Goal: Complete application form

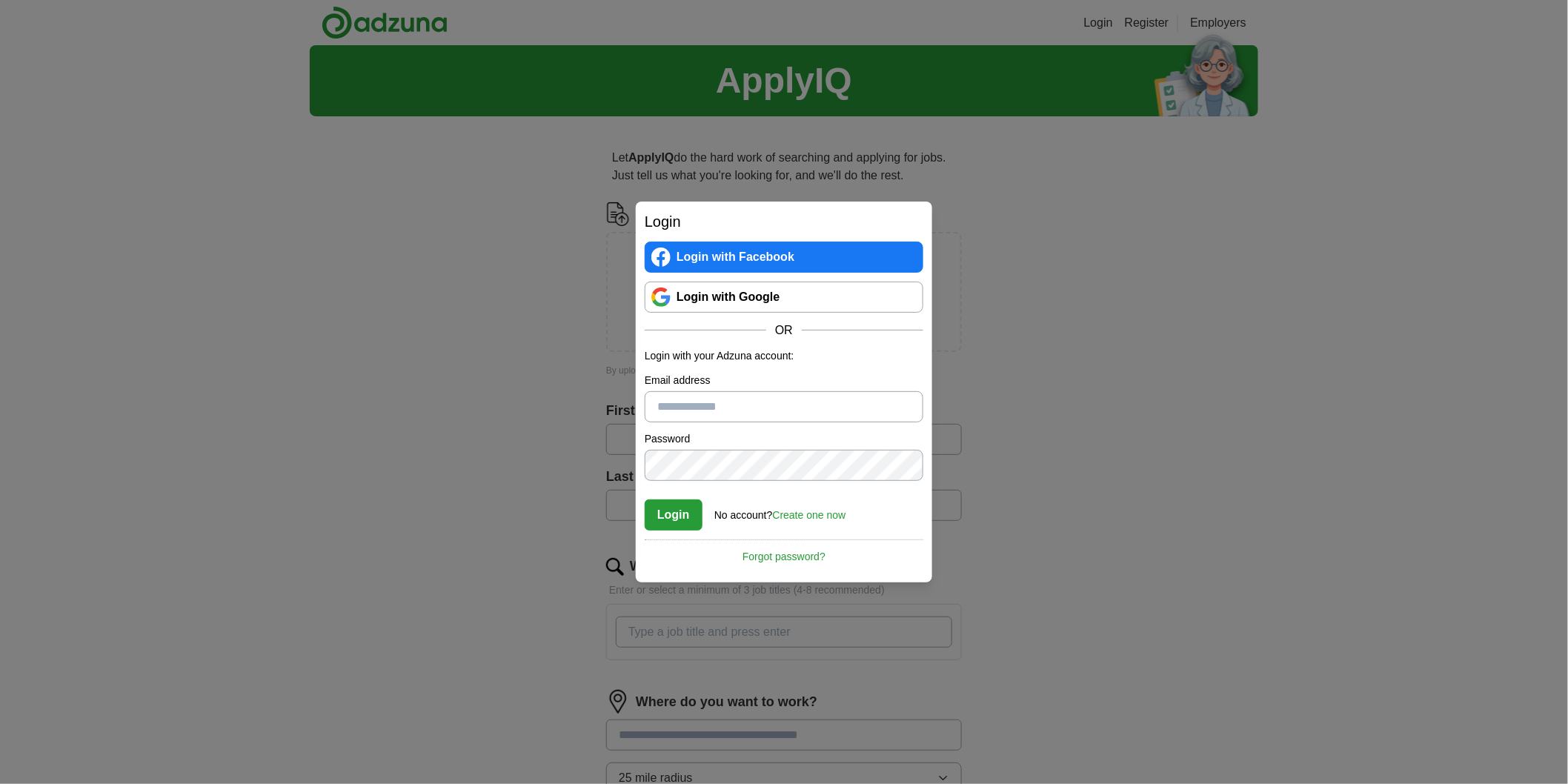
click at [720, 408] on input "Email address" at bounding box center [783, 407] width 278 height 31
type input "**********"
click at [688, 513] on button "Login" at bounding box center [673, 515] width 58 height 31
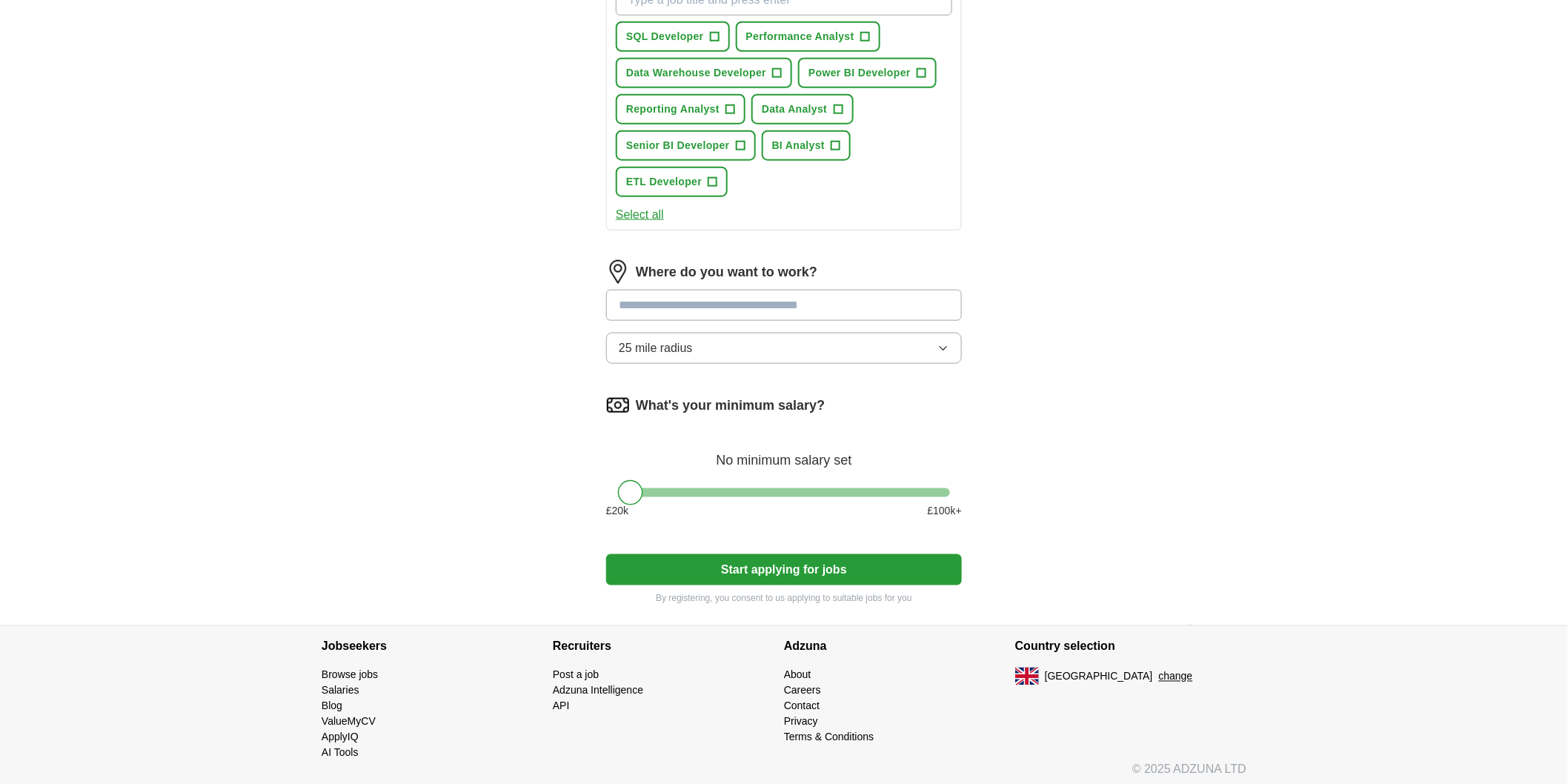
scroll to position [135, 0]
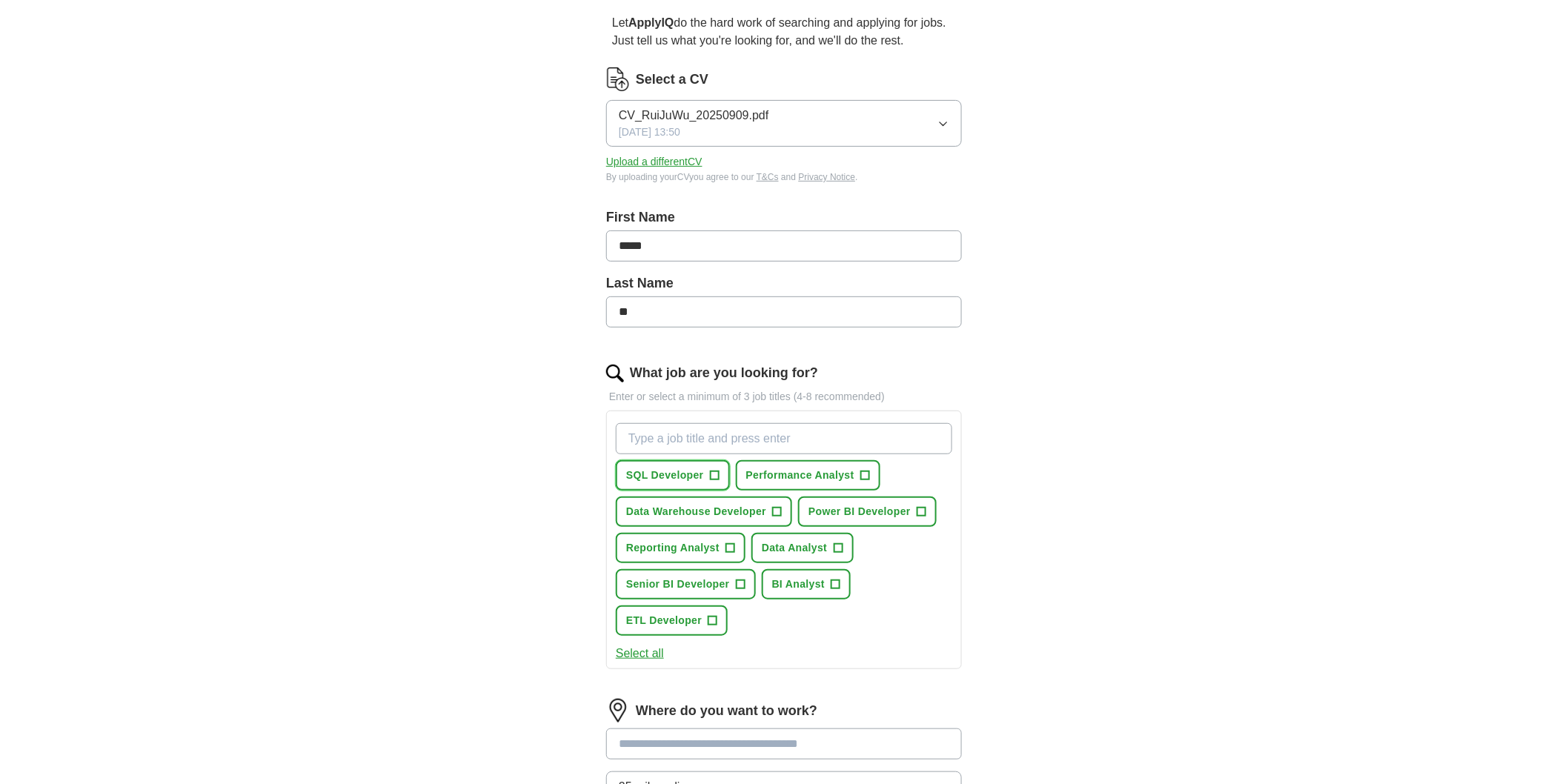
click at [641, 477] on span "SQL Developer" at bounding box center [665, 475] width 78 height 16
click at [796, 578] on span "BI Analyst" at bounding box center [799, 585] width 53 height 16
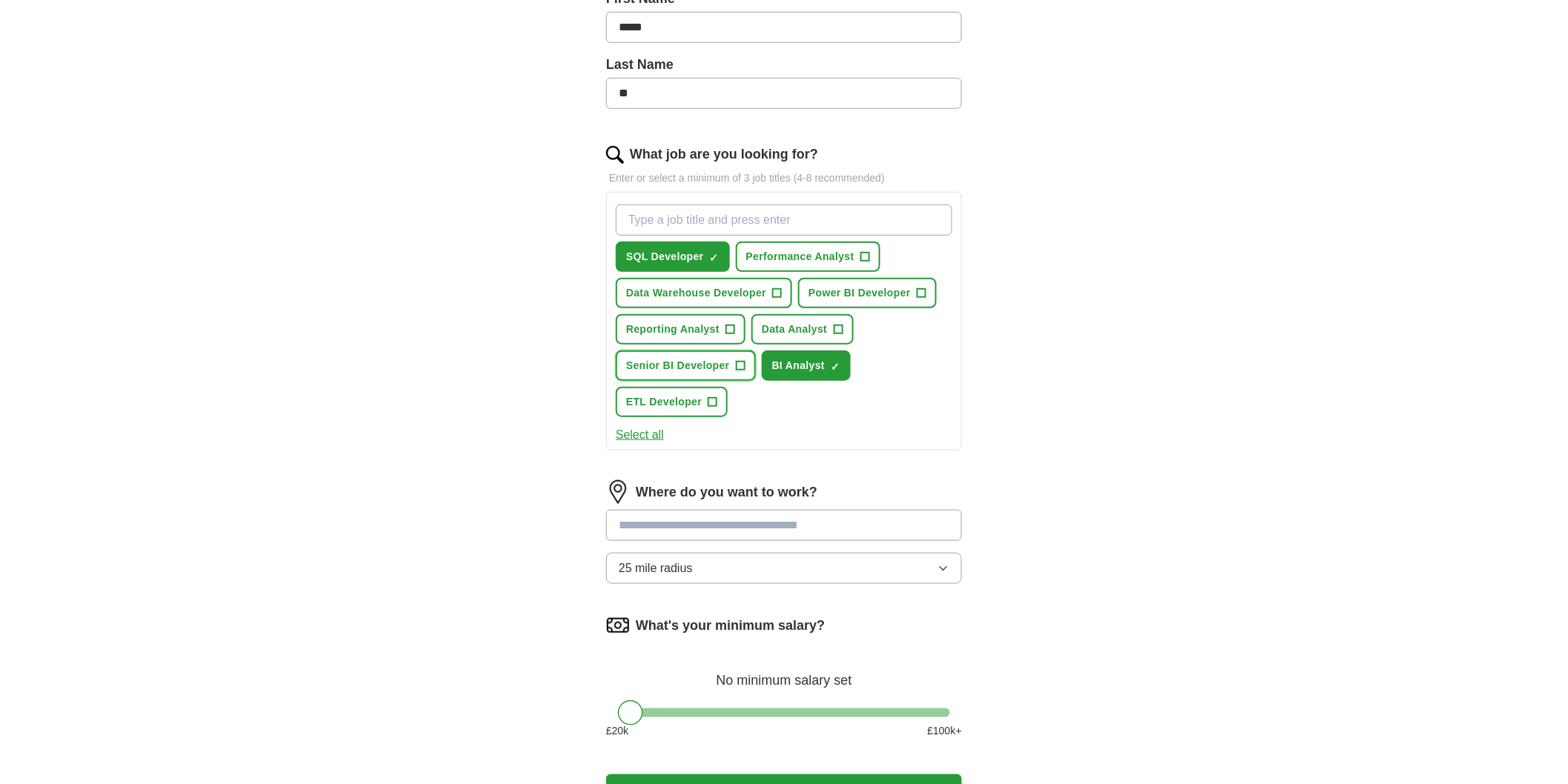
click at [710, 361] on span "Senior BI Developer" at bounding box center [679, 366] width 104 height 16
click at [808, 360] on span "BI Analyst" at bounding box center [799, 366] width 53 height 16
click at [810, 363] on span "BI Analyst" at bounding box center [799, 366] width 53 height 16
click at [670, 329] on span "Reporting Analyst" at bounding box center [673, 330] width 93 height 16
click at [680, 289] on span "Data Warehouse Developer" at bounding box center [696, 293] width 140 height 16
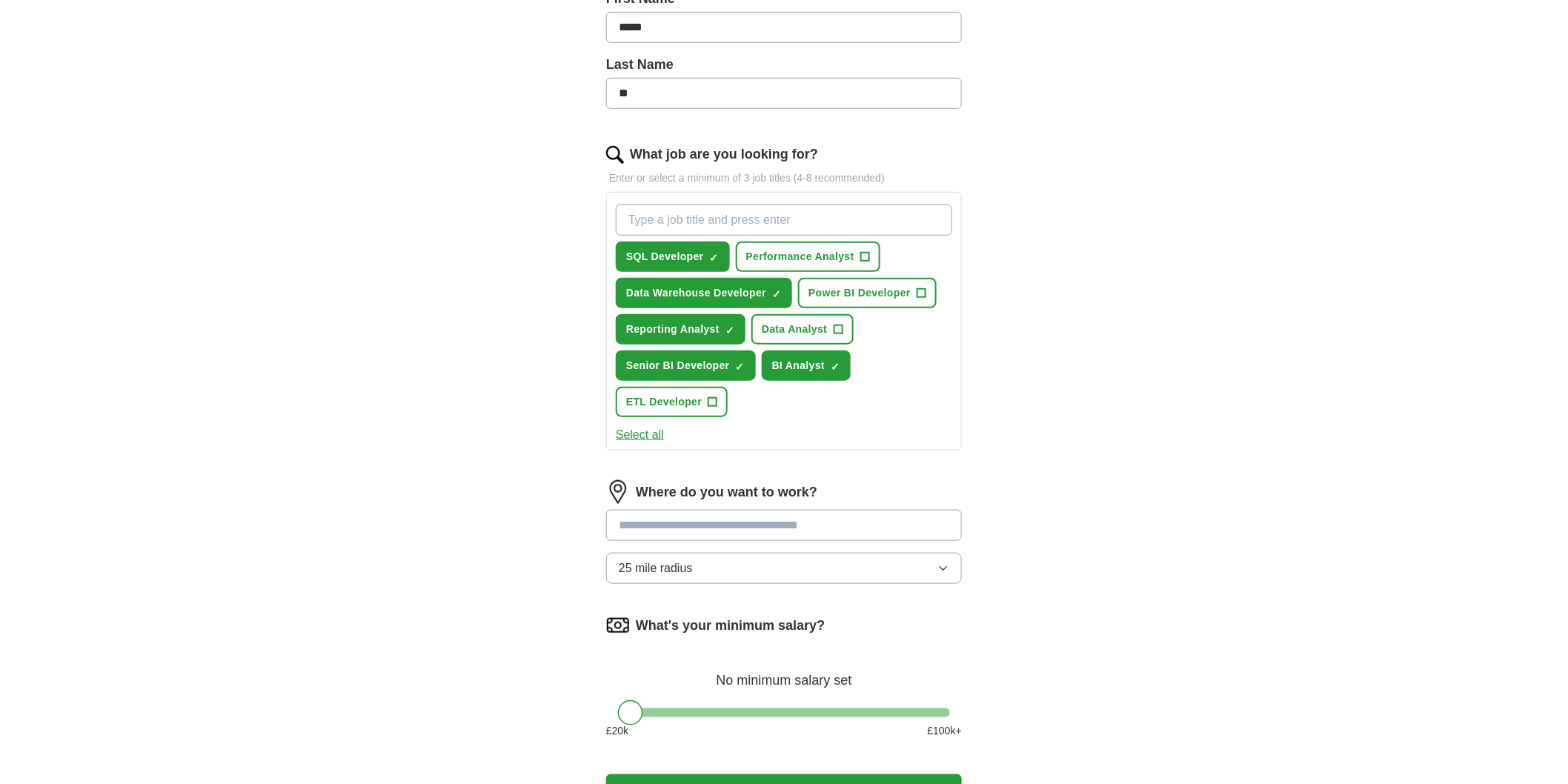
click at [634, 430] on button "Select all" at bounding box center [640, 435] width 48 height 18
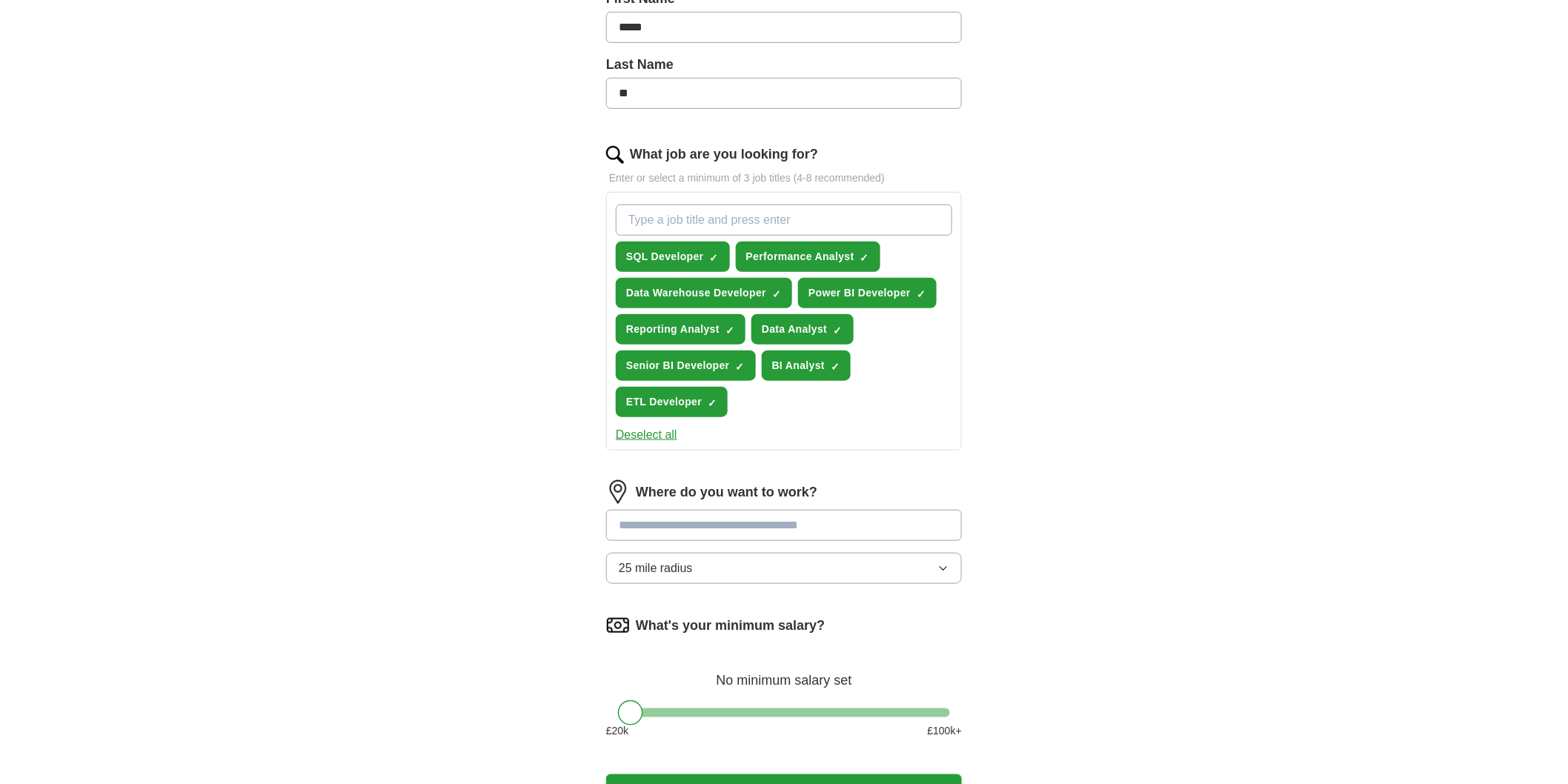
click at [742, 522] on input at bounding box center [784, 526] width 356 height 31
type input "******"
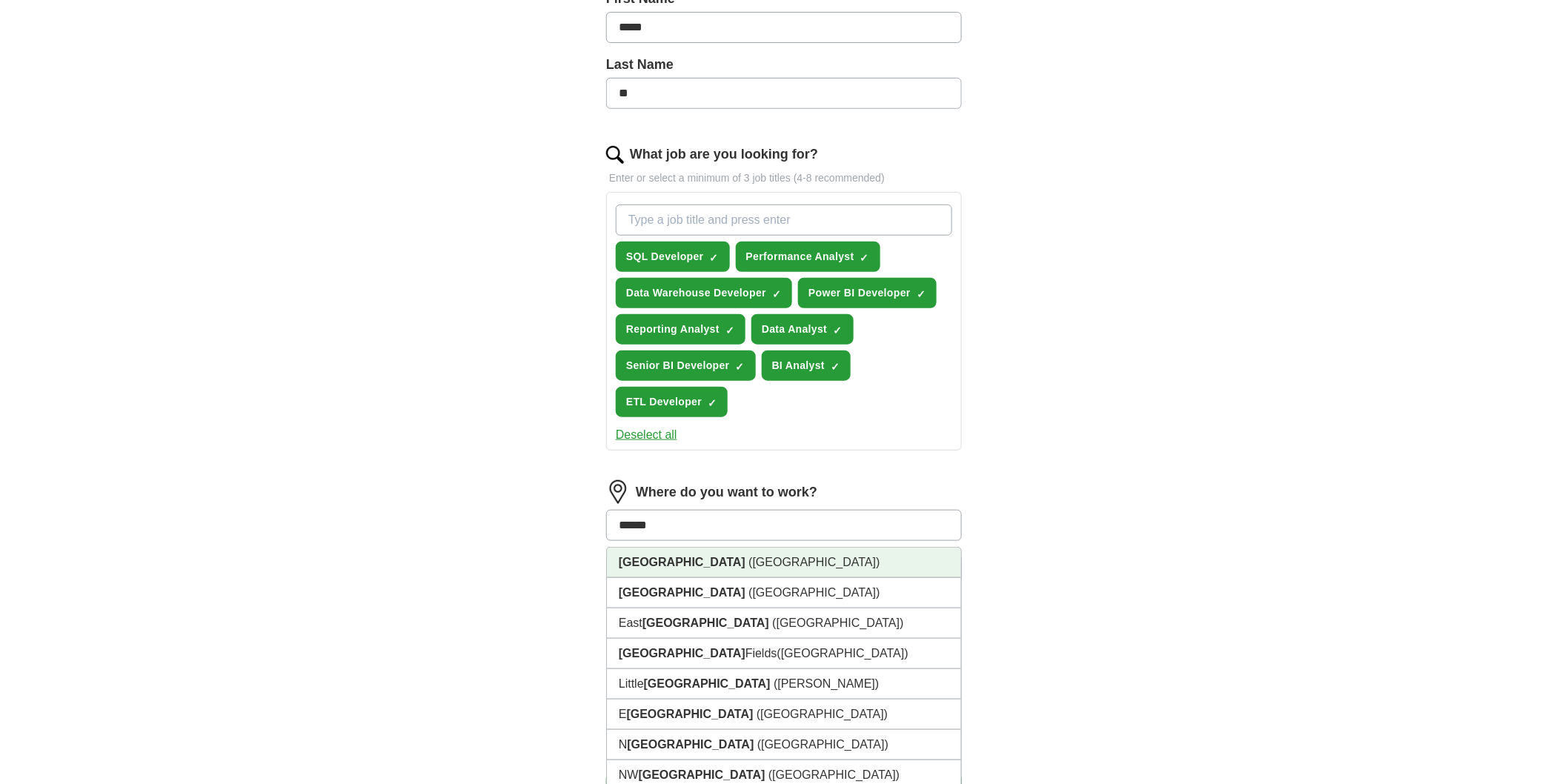
click at [727, 564] on li "[GEOGRAPHIC_DATA] ([GEOGRAPHIC_DATA])" at bounding box center [784, 562] width 354 height 30
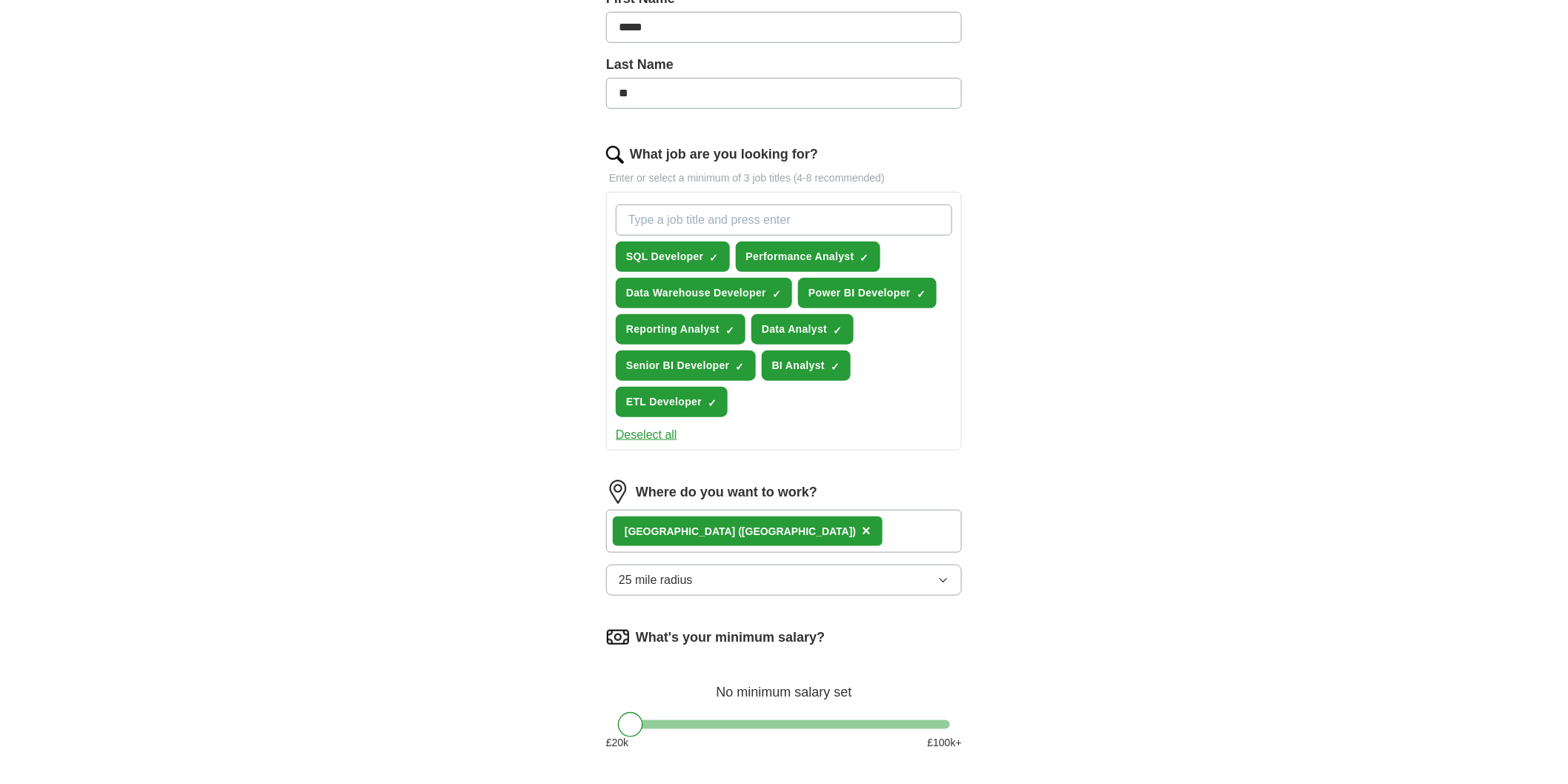
click at [820, 523] on div "[GEOGRAPHIC_DATA] ([GEOGRAPHIC_DATA]) ×" at bounding box center [784, 531] width 356 height 43
click at [792, 521] on div "[GEOGRAPHIC_DATA] ([GEOGRAPHIC_DATA]) ×" at bounding box center [784, 531] width 356 height 43
click at [791, 521] on div "[GEOGRAPHIC_DATA] ([GEOGRAPHIC_DATA]) ×" at bounding box center [784, 531] width 356 height 43
click at [799, 579] on button "25 mile radius" at bounding box center [784, 580] width 356 height 31
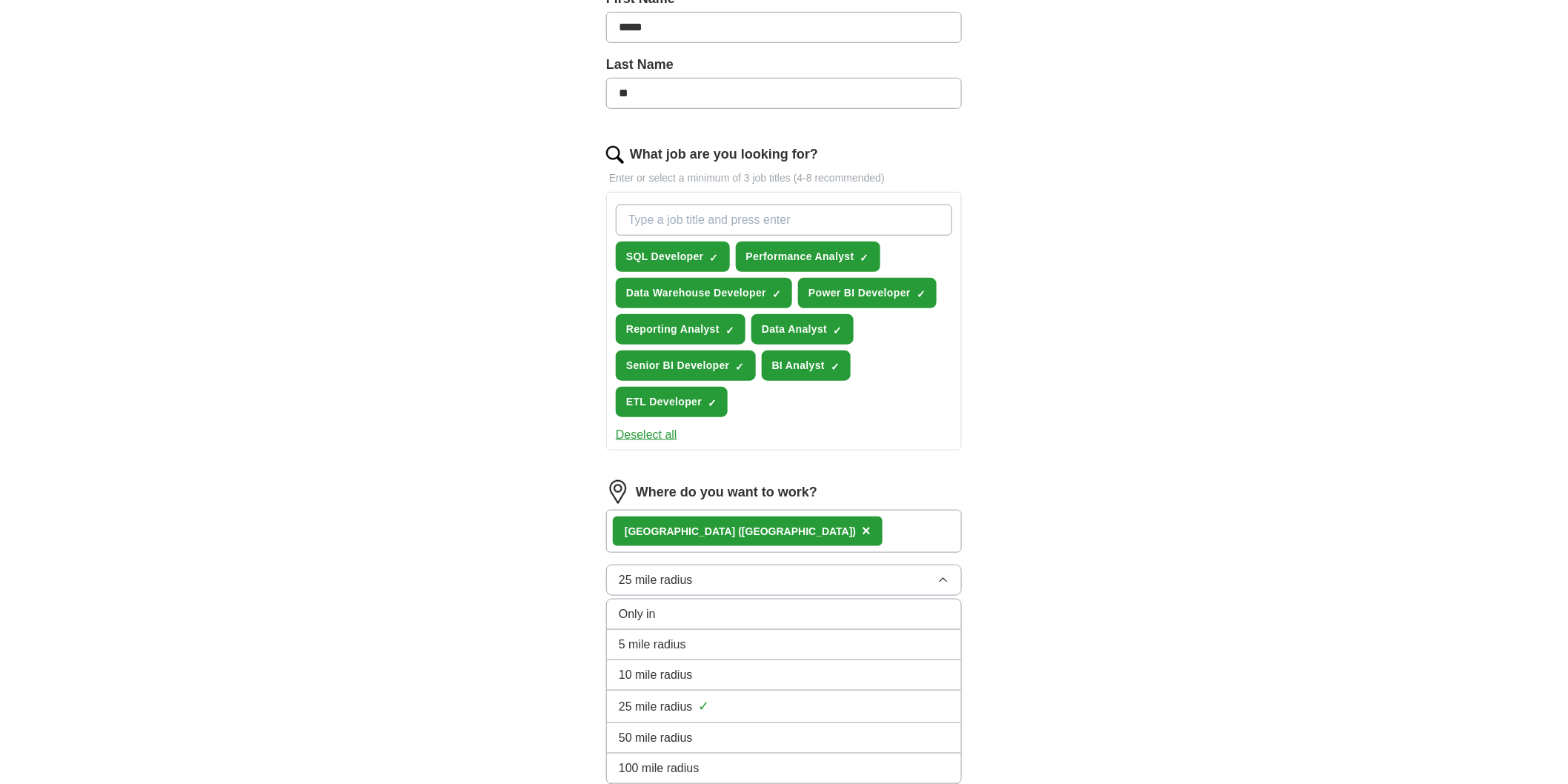
drag, startPoint x: 772, startPoint y: 732, endPoint x: 904, endPoint y: 688, distance: 139.1
click at [772, 731] on div "50 mile radius" at bounding box center [784, 737] width 330 height 18
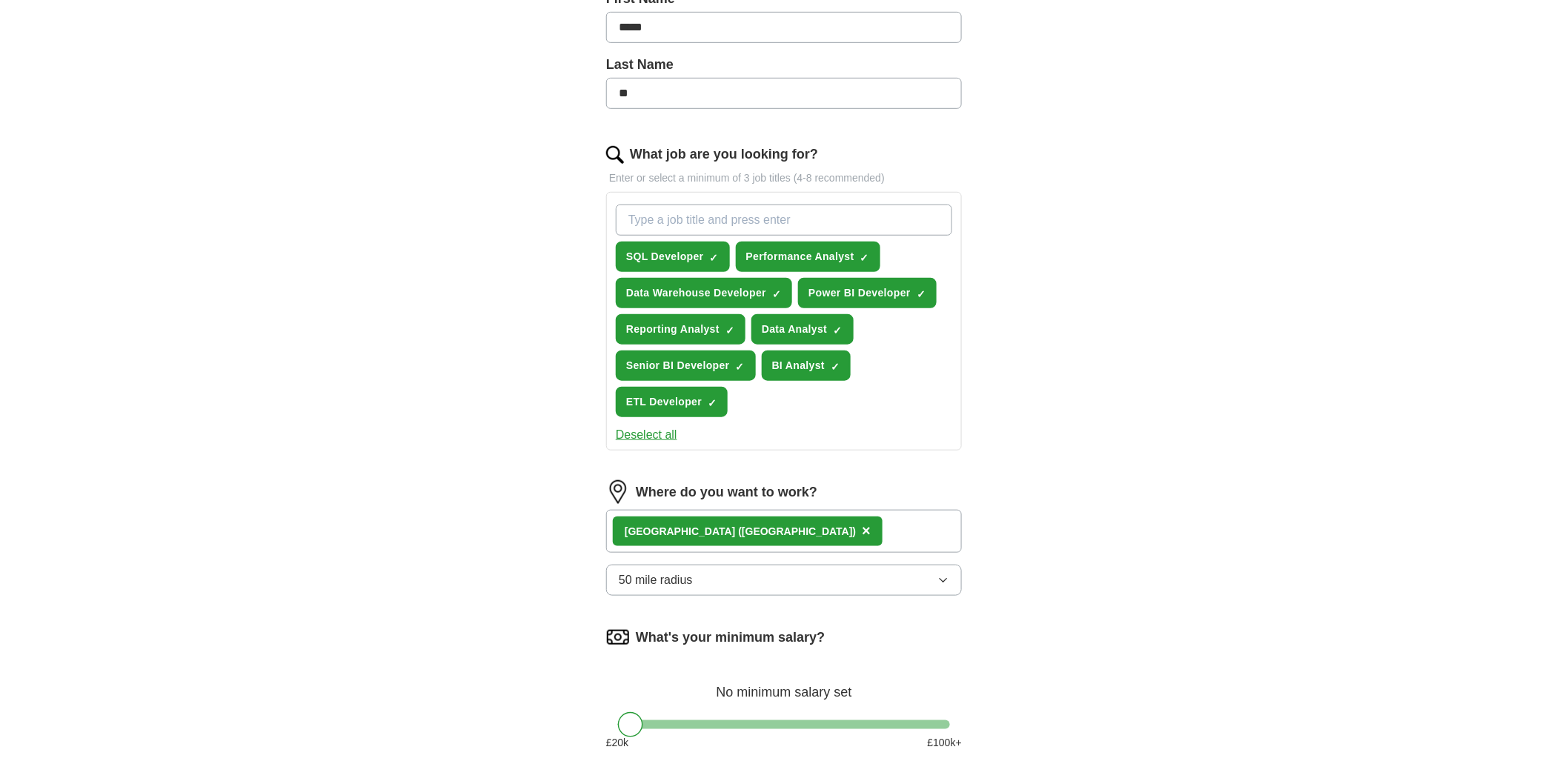
scroll to position [574, 0]
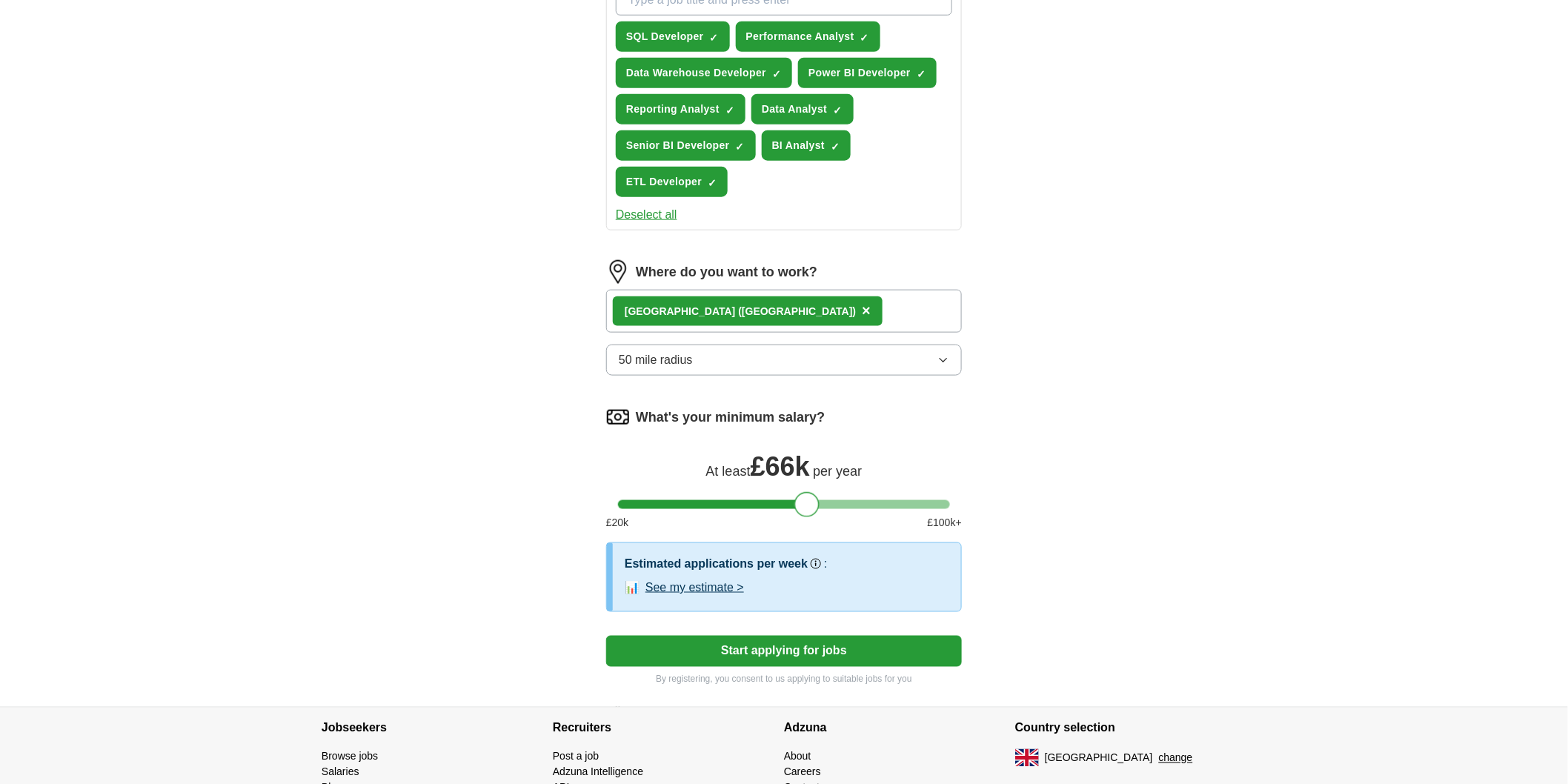
drag, startPoint x: 627, startPoint y: 497, endPoint x: 805, endPoint y: 523, distance: 179.9
click at [805, 523] on form "Select a CV CV_RuiJuWu_20250909.pdf [DATE] 13:50 Upload a different CV By uploa…" at bounding box center [784, 157] width 356 height 1058
click at [1104, 534] on div "ApplyIQ Let ApplyIQ do the hard work of searching and applying for jobs. Just t…" at bounding box center [783, 89] width 948 height 1235
click at [740, 648] on button "Start applying for jobs" at bounding box center [784, 651] width 356 height 31
select select "**"
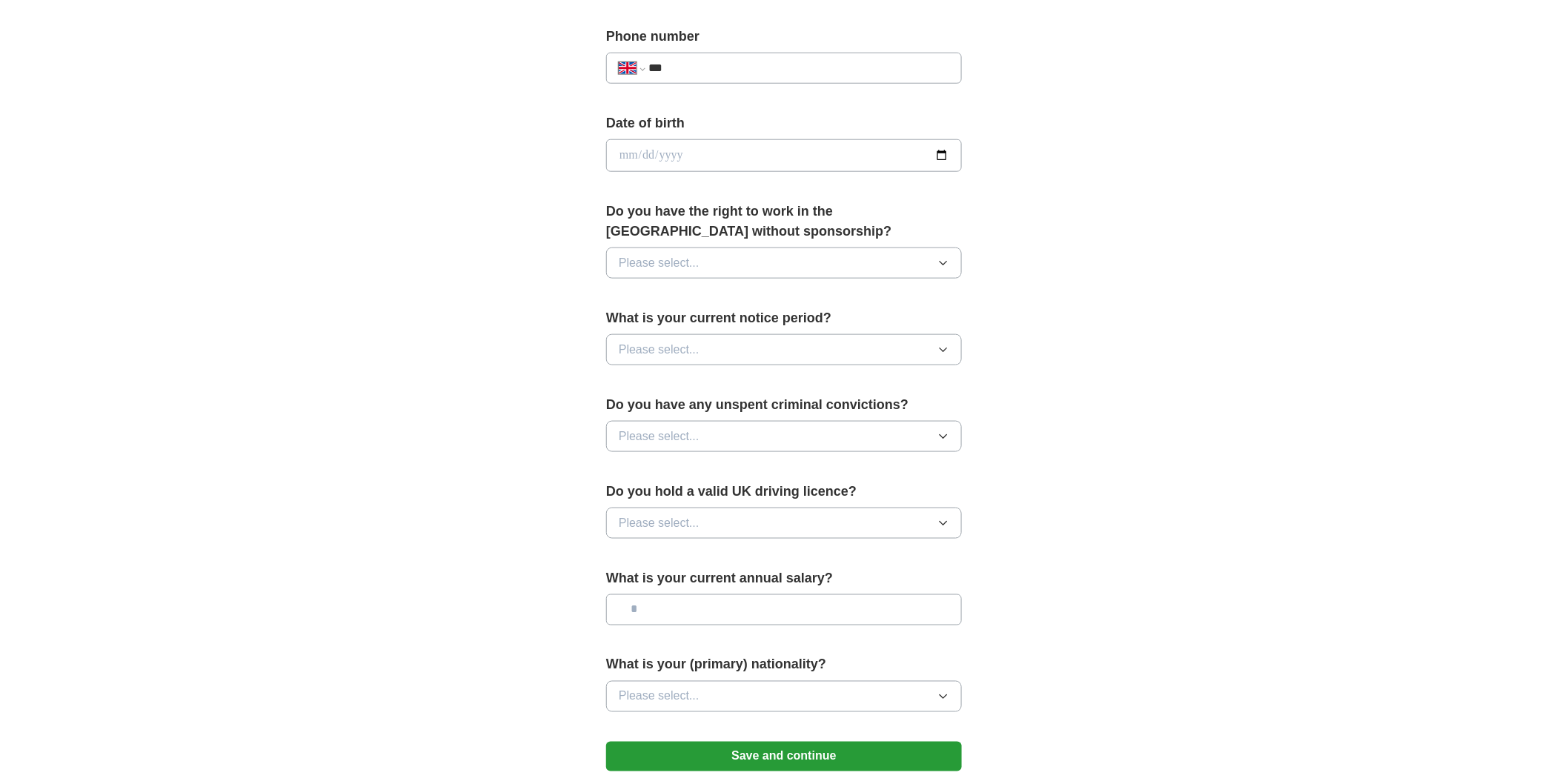
scroll to position [0, 0]
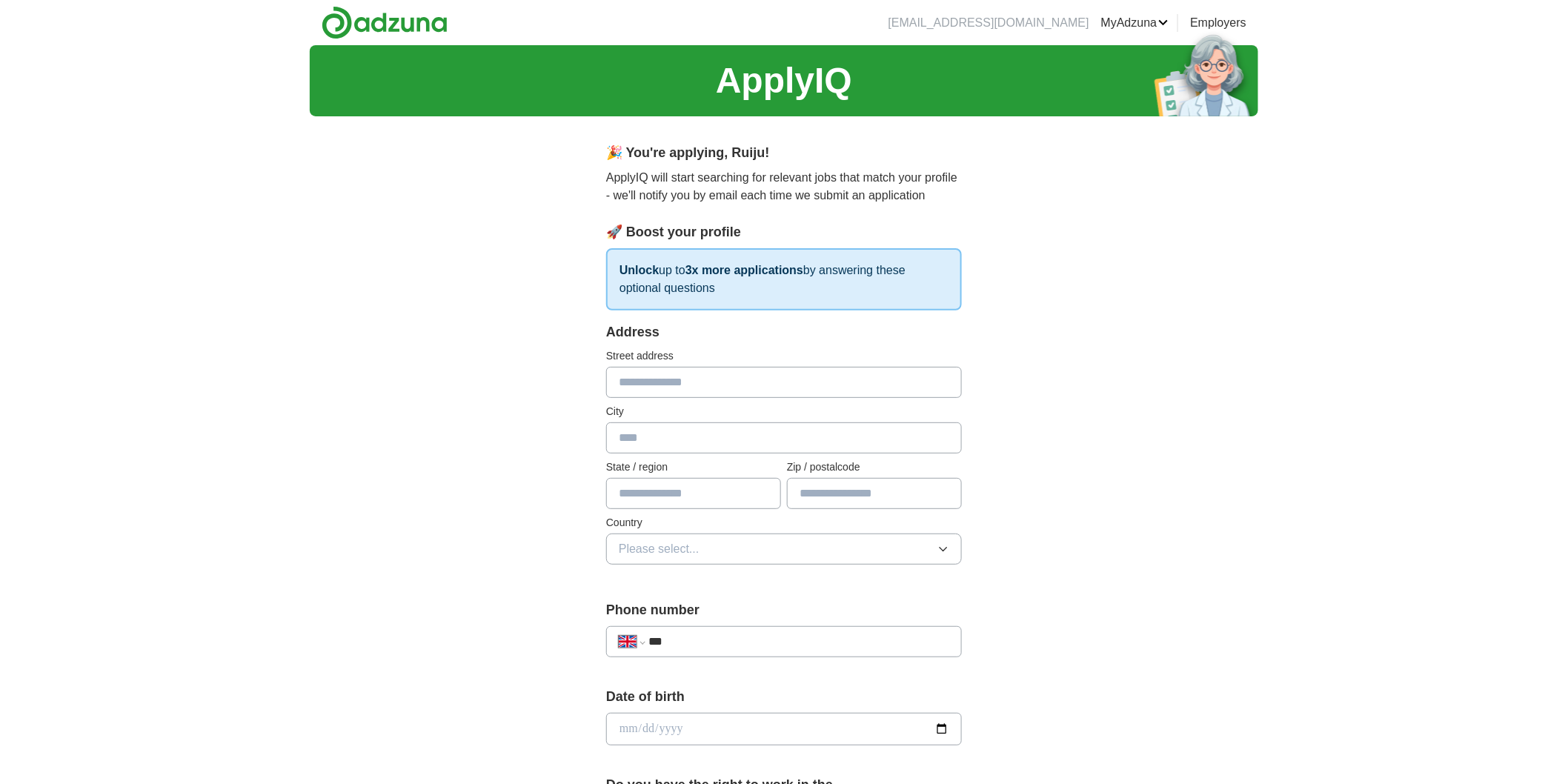
click at [725, 637] on input "***" at bounding box center [799, 641] width 301 height 18
type input "**********"
type input "*********"
type input "**********"
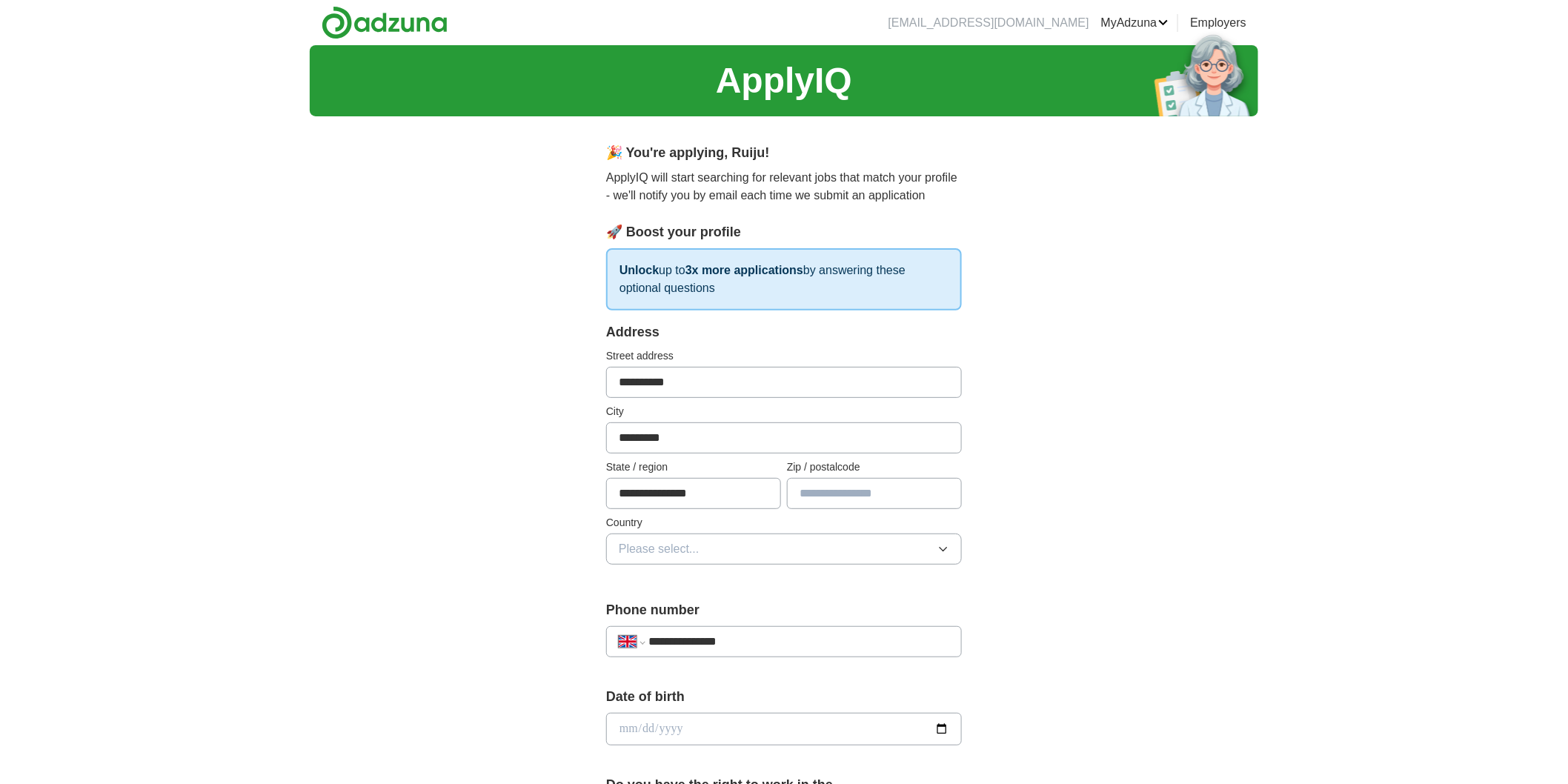
type input "********"
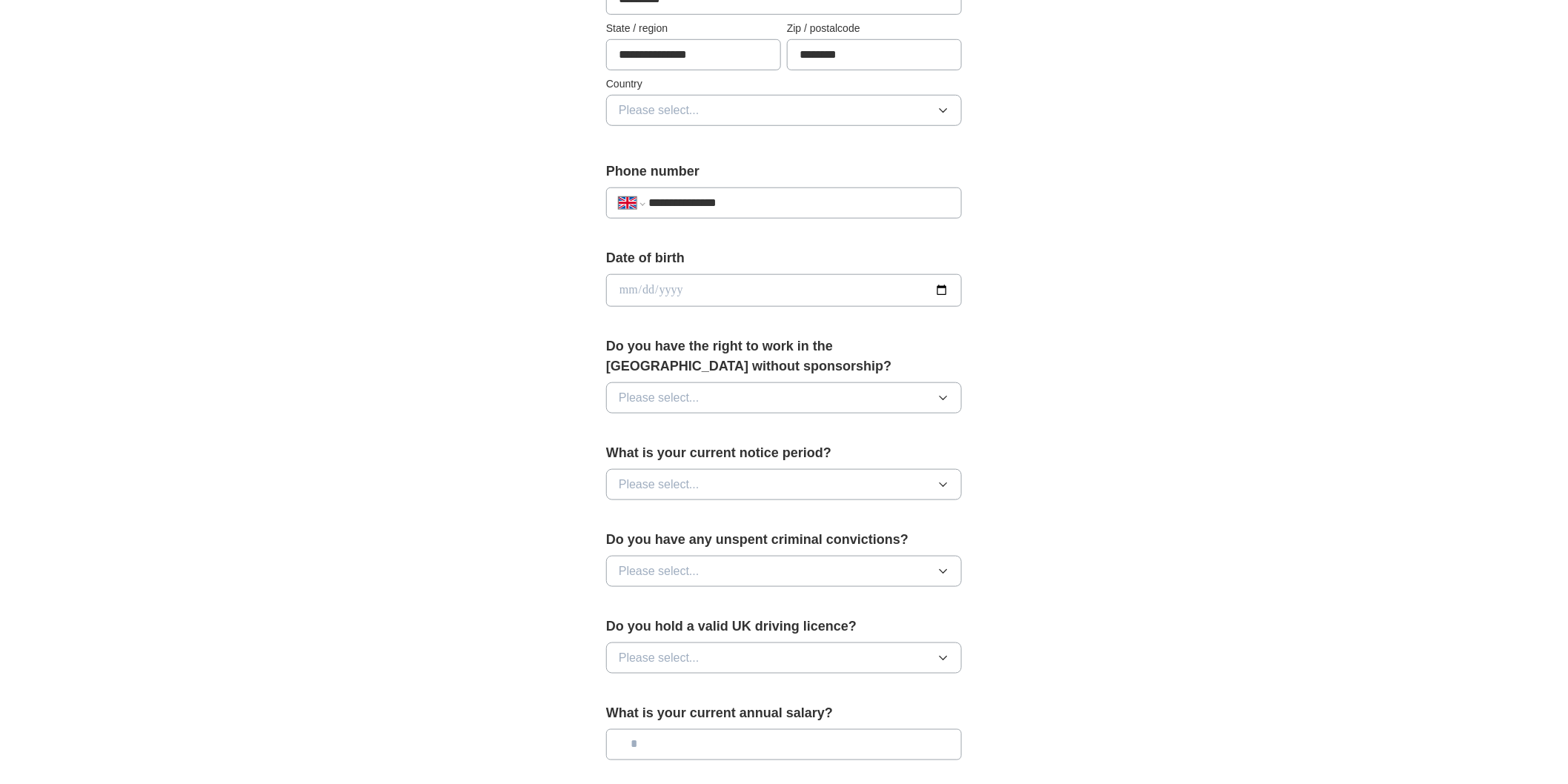
click at [808, 290] on input "date" at bounding box center [784, 291] width 356 height 33
click at [667, 292] on input "date" at bounding box center [784, 291] width 356 height 33
type input "**********"
click at [810, 380] on div "Do you have the right to work in the [GEOGRAPHIC_DATA] without sponsorship? Ple…" at bounding box center [784, 381] width 356 height 89
click at [931, 389] on button "Please select..." at bounding box center [784, 398] width 356 height 31
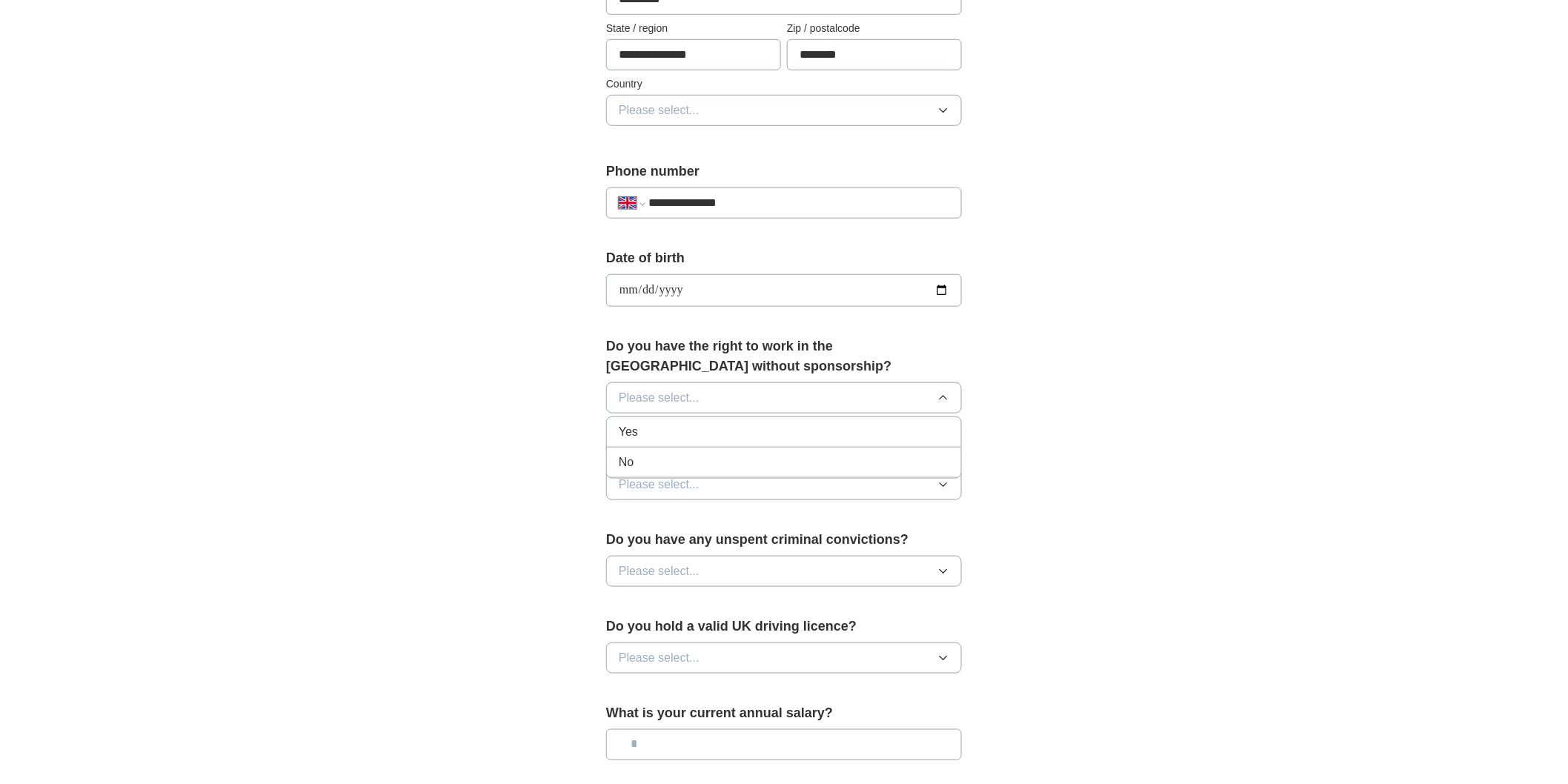
click at [824, 423] on div "Yes" at bounding box center [784, 432] width 330 height 18
click at [947, 485] on icon "button" at bounding box center [943, 484] width 12 height 12
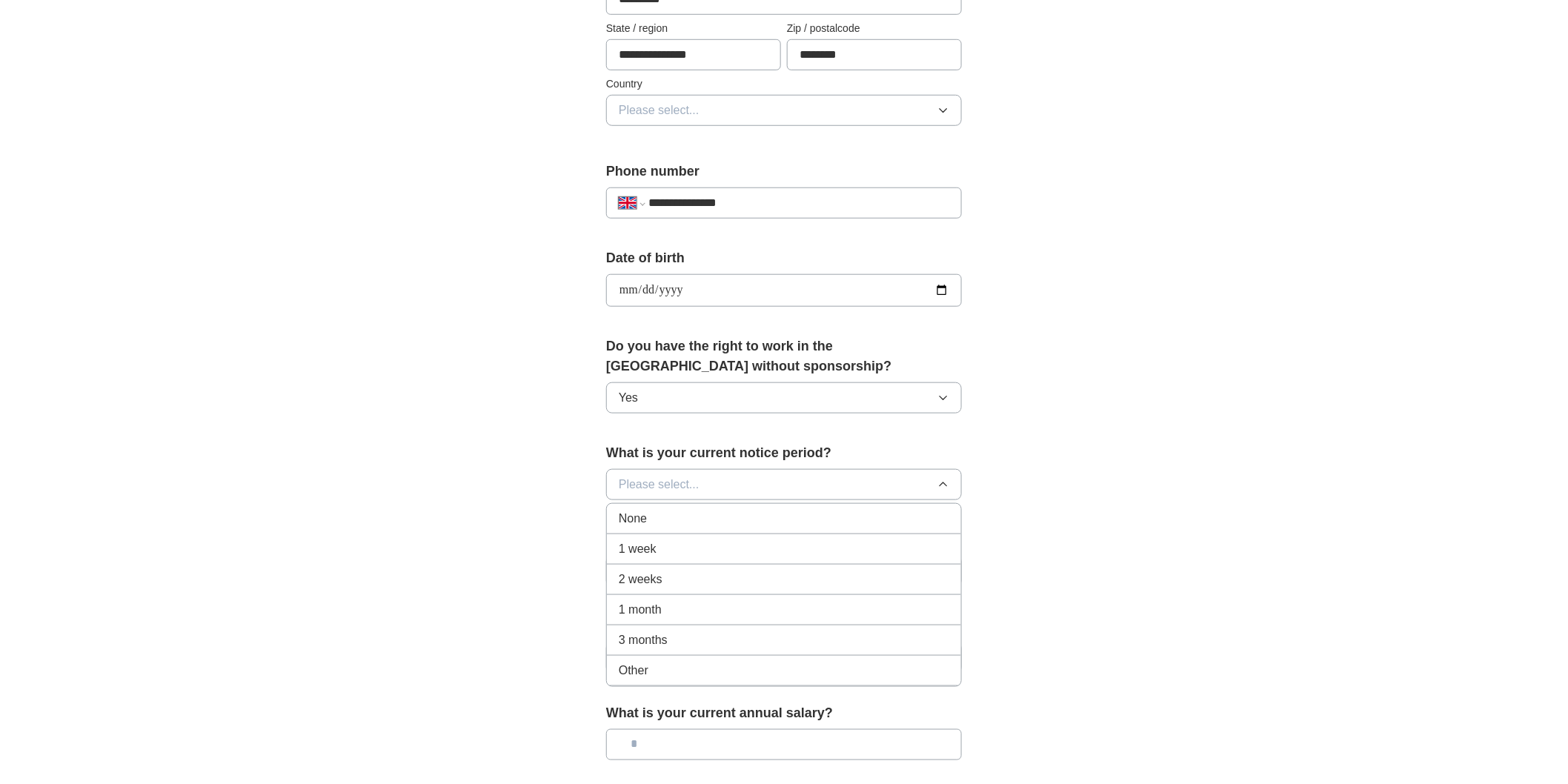
click at [832, 520] on div "None" at bounding box center [784, 519] width 330 height 18
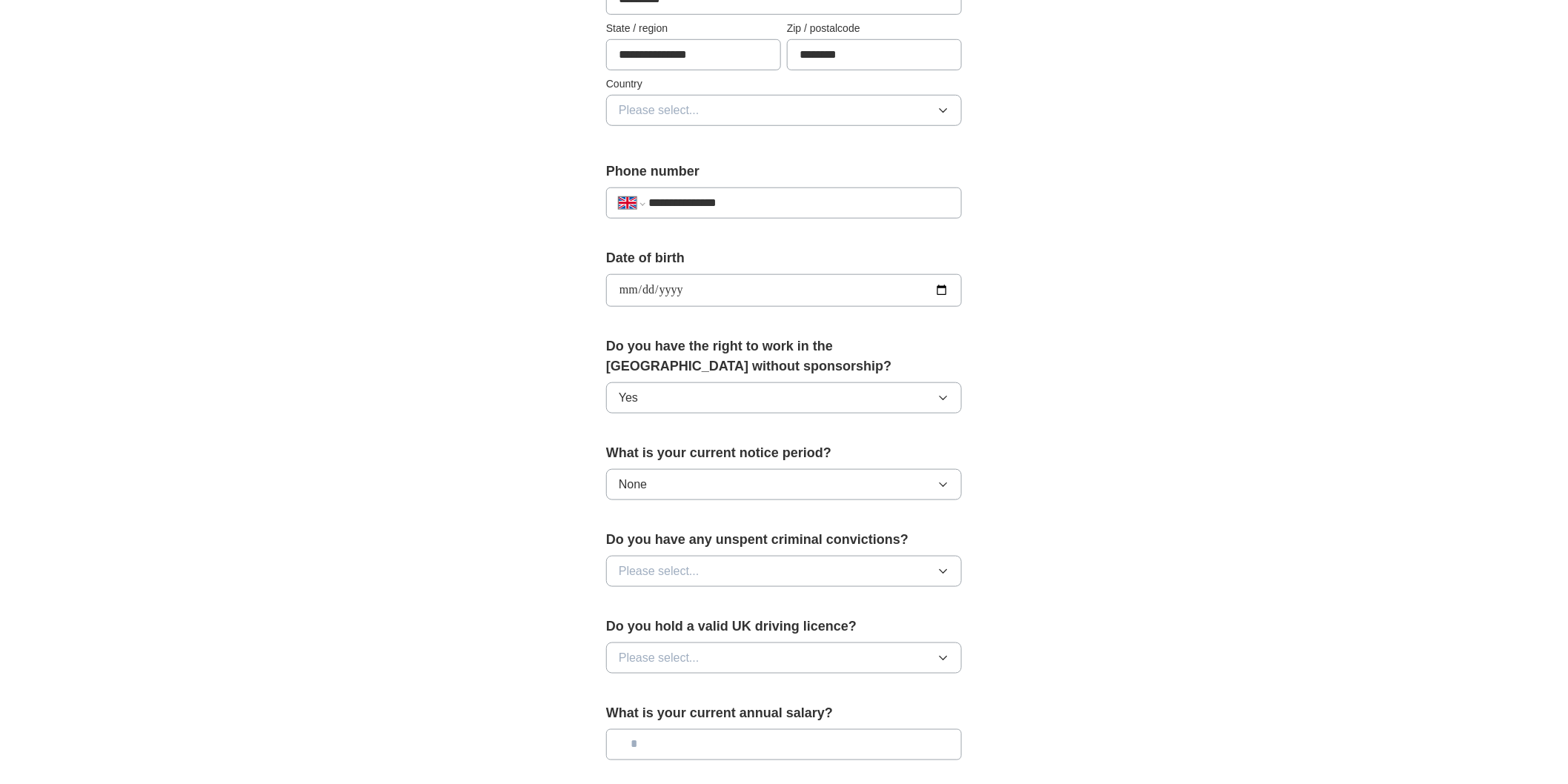
click at [948, 576] on icon "button" at bounding box center [943, 571] width 12 height 12
click at [737, 640] on div "No" at bounding box center [784, 636] width 330 height 18
click at [853, 662] on button "Please select..." at bounding box center [784, 658] width 356 height 31
click at [778, 678] on li "Yes" at bounding box center [784, 692] width 354 height 30
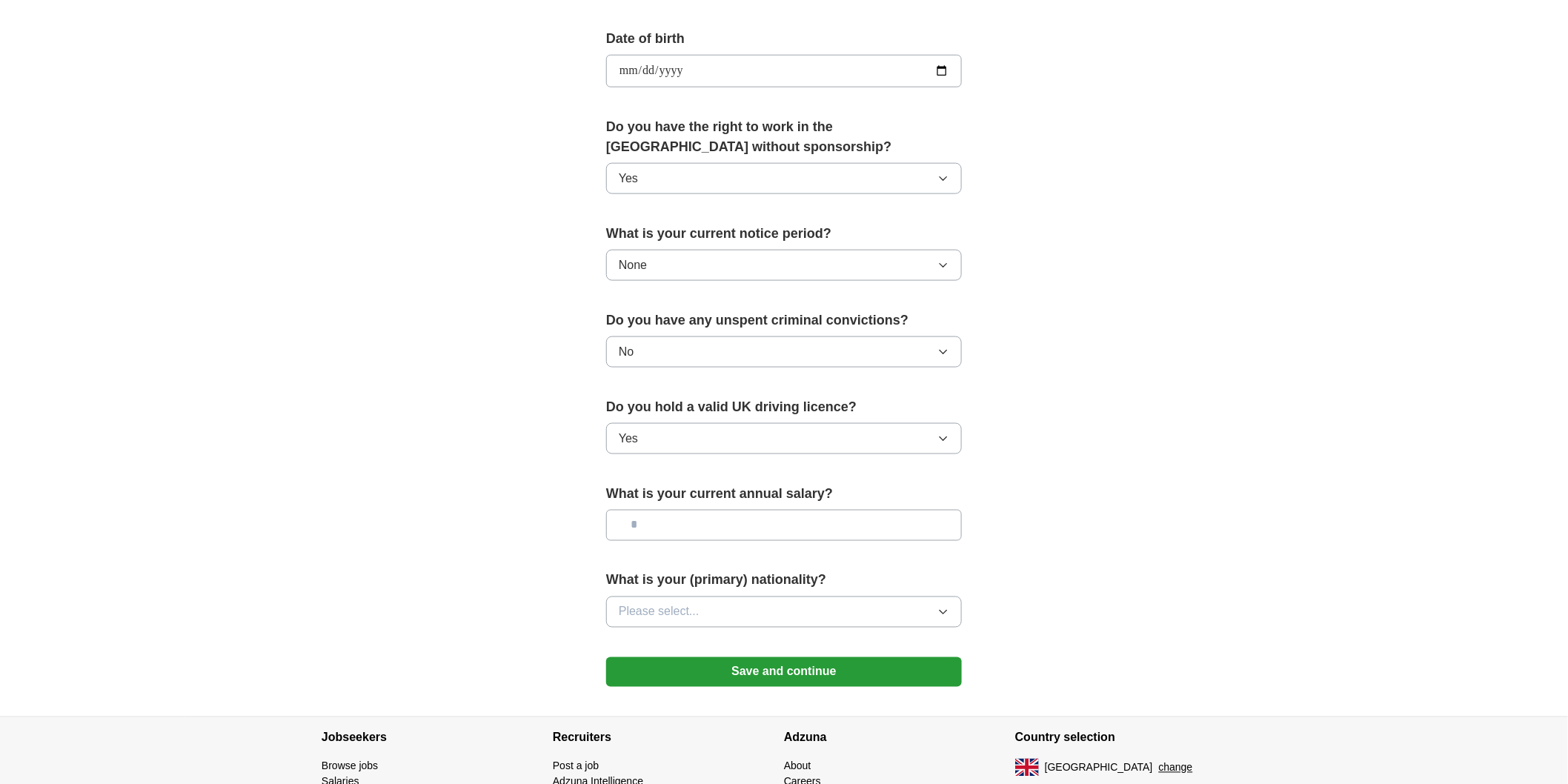
scroll to position [755, 0]
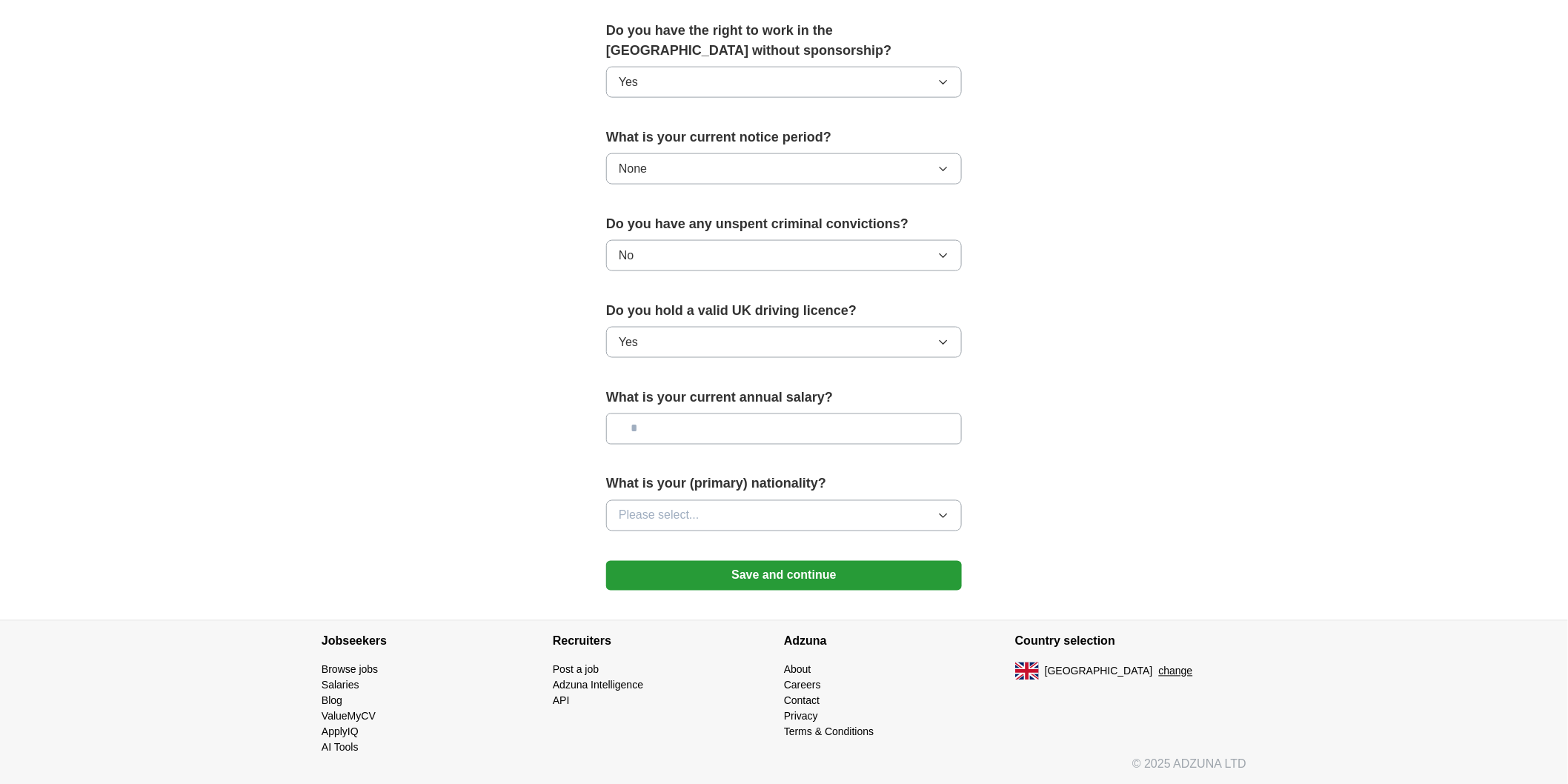
click at [893, 512] on button "Please select..." at bounding box center [784, 516] width 356 height 31
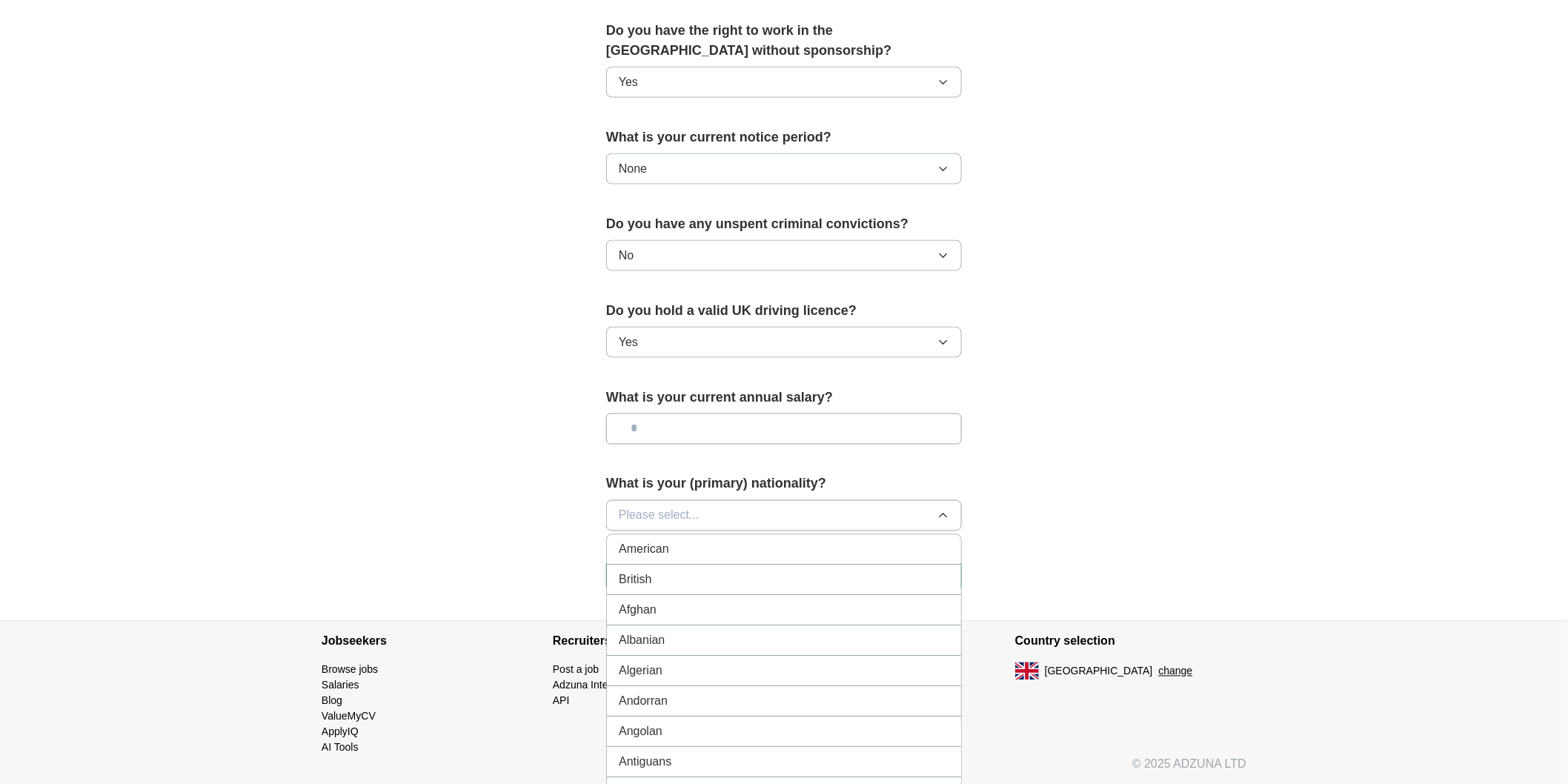
click at [827, 568] on li "British" at bounding box center [784, 580] width 354 height 30
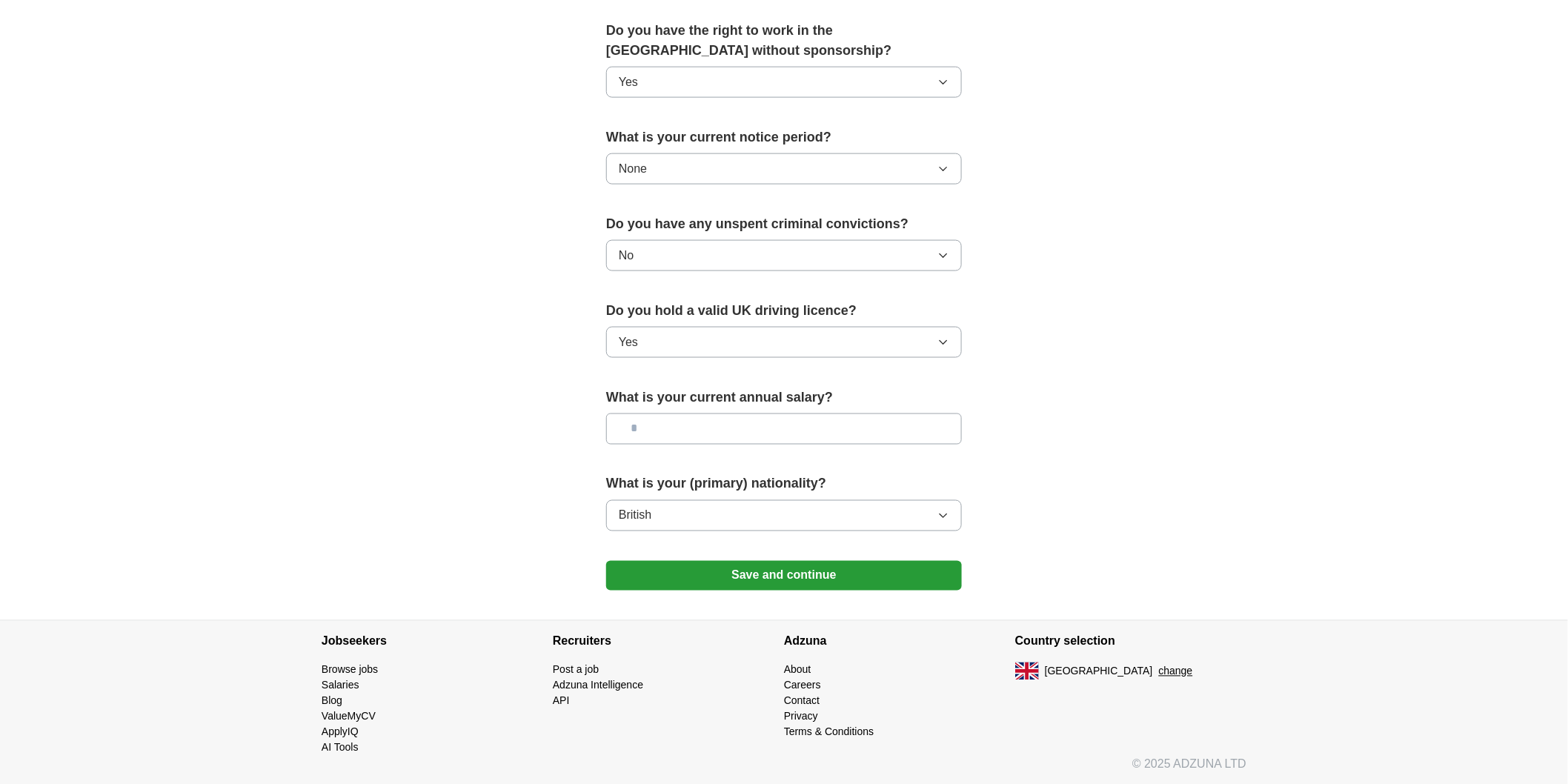
click at [744, 430] on input "text" at bounding box center [784, 429] width 356 height 31
type input "*******"
click at [804, 579] on button "Save and continue" at bounding box center [784, 575] width 356 height 29
